Goal: Task Accomplishment & Management: Manage account settings

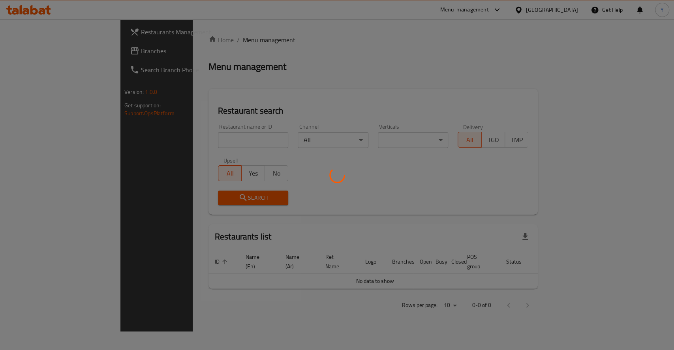
click at [195, 135] on div at bounding box center [337, 175] width 674 height 350
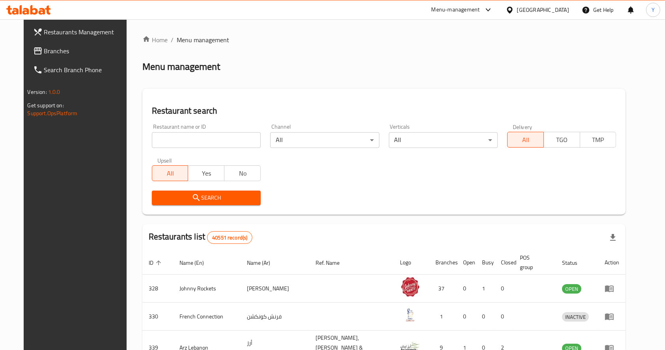
click at [200, 138] on input "search" at bounding box center [206, 140] width 109 height 16
type input "al khayam"
click button "Search" at bounding box center [206, 198] width 109 height 15
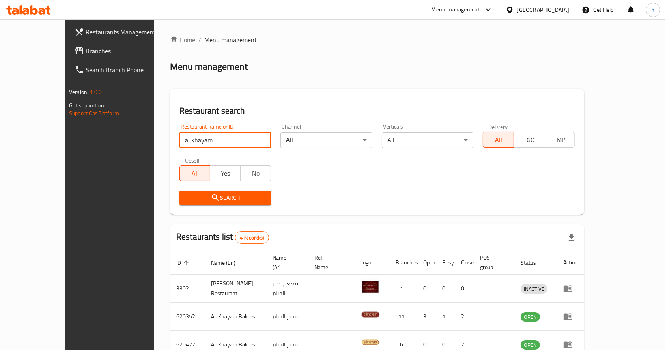
scroll to position [69, 0]
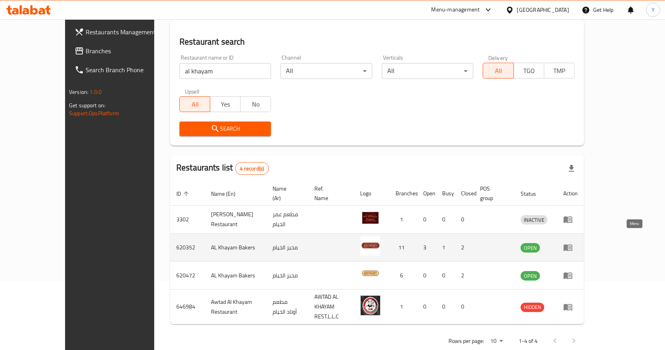
click at [572, 246] on icon "enhanced table" at bounding box center [570, 247] width 3 height 3
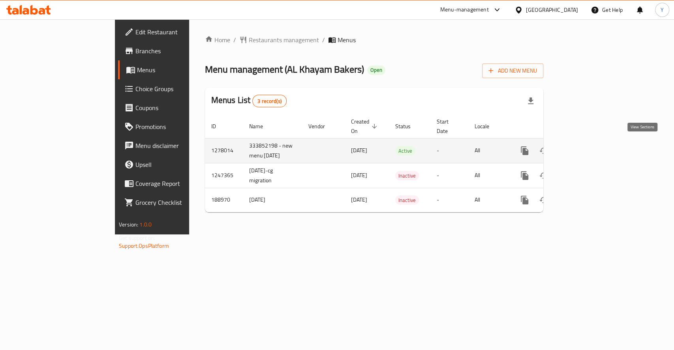
click at [585, 149] on icon "enhanced table" at bounding box center [581, 150] width 7 height 7
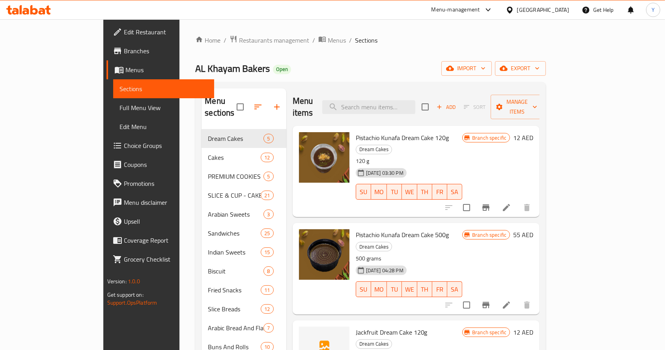
scroll to position [65, 0]
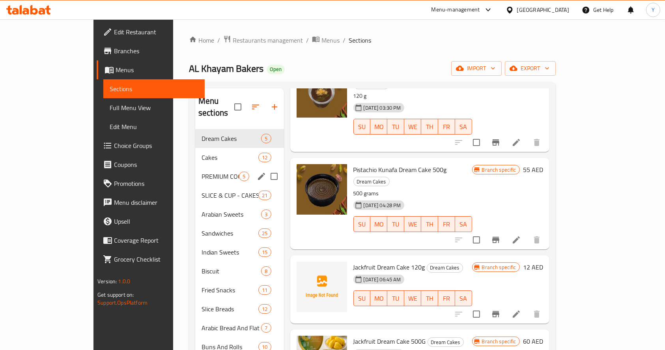
click at [202, 172] on span "PREMIUM COOKIES" at bounding box center [220, 176] width 37 height 9
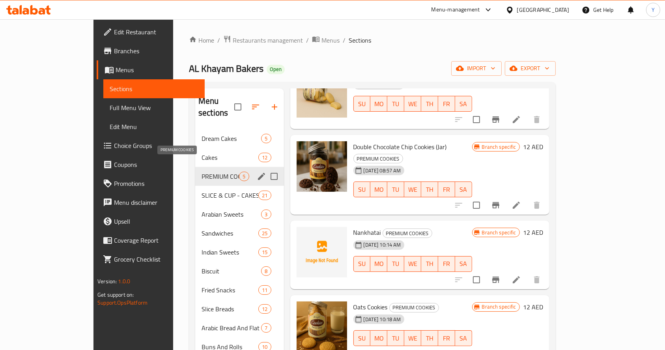
scroll to position [54, 0]
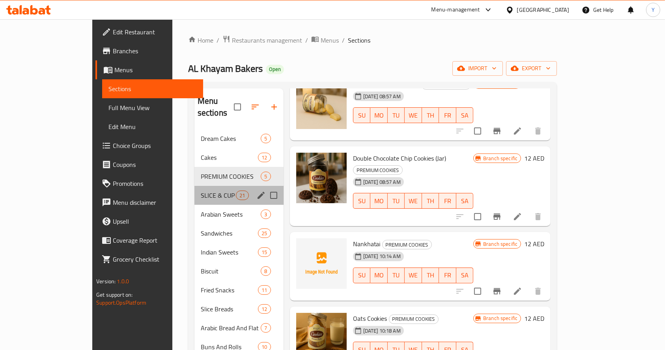
click at [195, 186] on div "SLICE & CUP - CAKES 21" at bounding box center [239, 195] width 89 height 19
